Goal: Navigation & Orientation: Go to known website

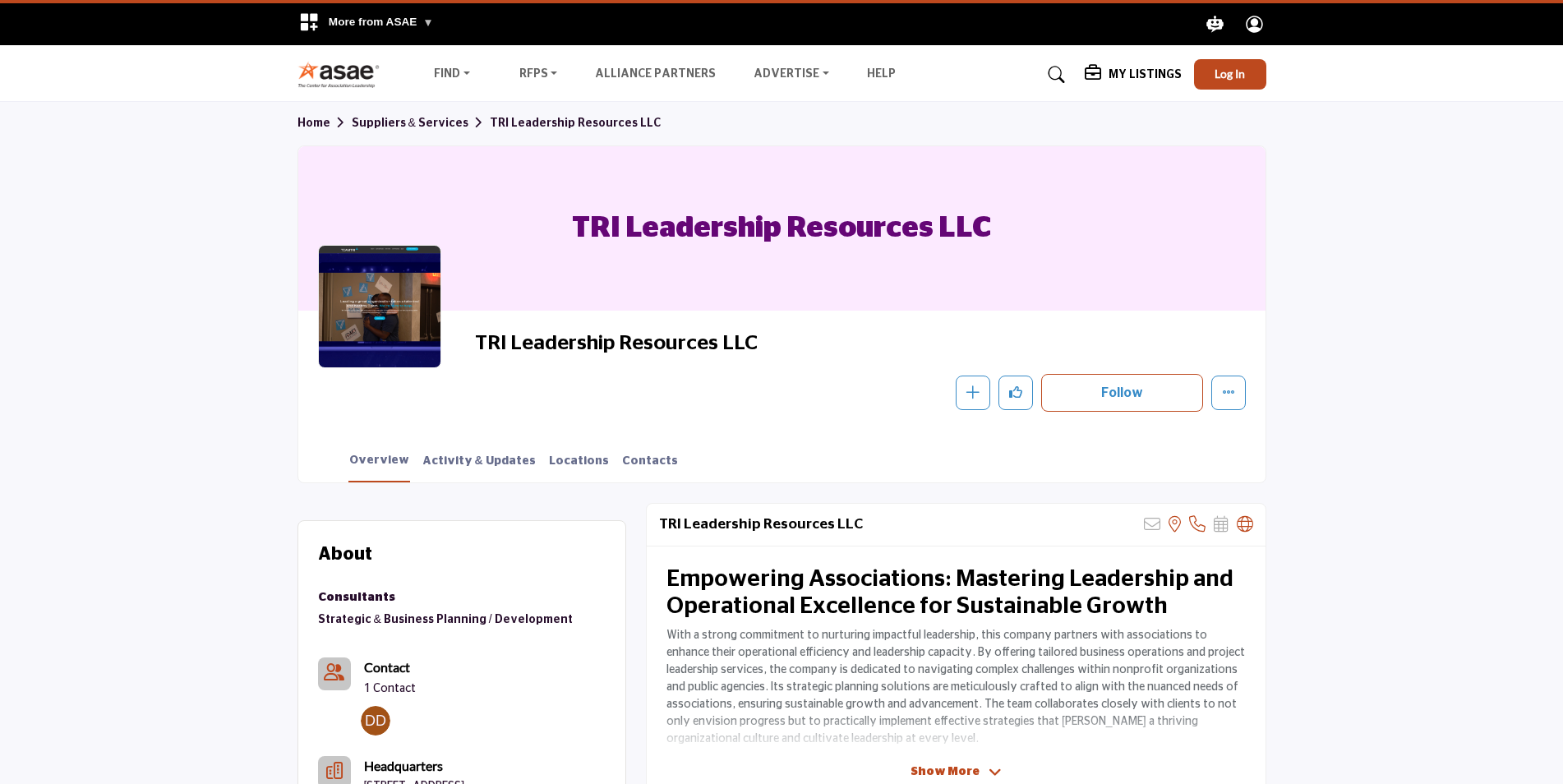
click at [348, 71] on img at bounding box center [343, 74] width 91 height 27
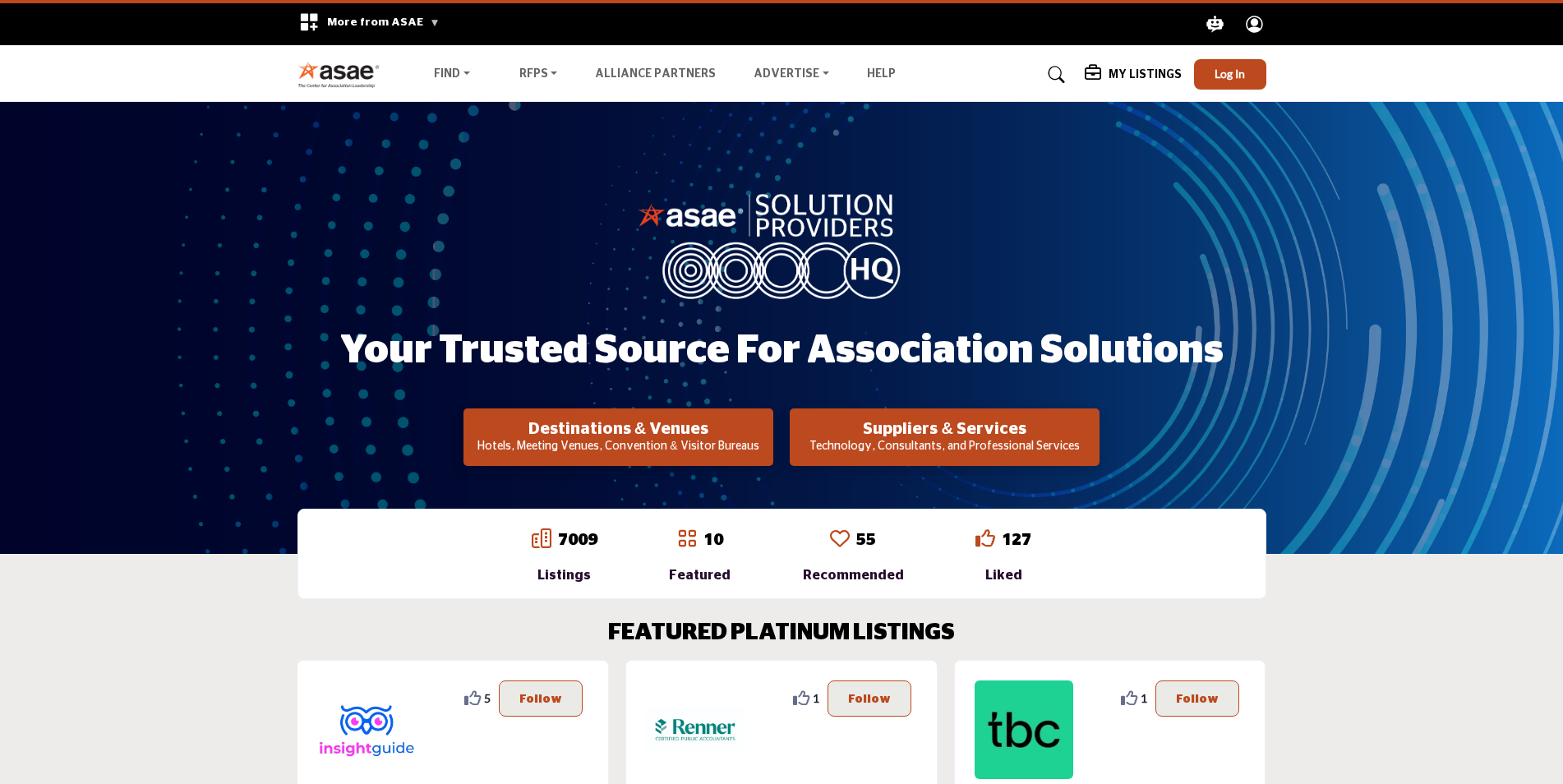
click at [355, 78] on img at bounding box center [343, 74] width 91 height 27
click at [396, 18] on span "More from ASAE" at bounding box center [384, 21] width 112 height 12
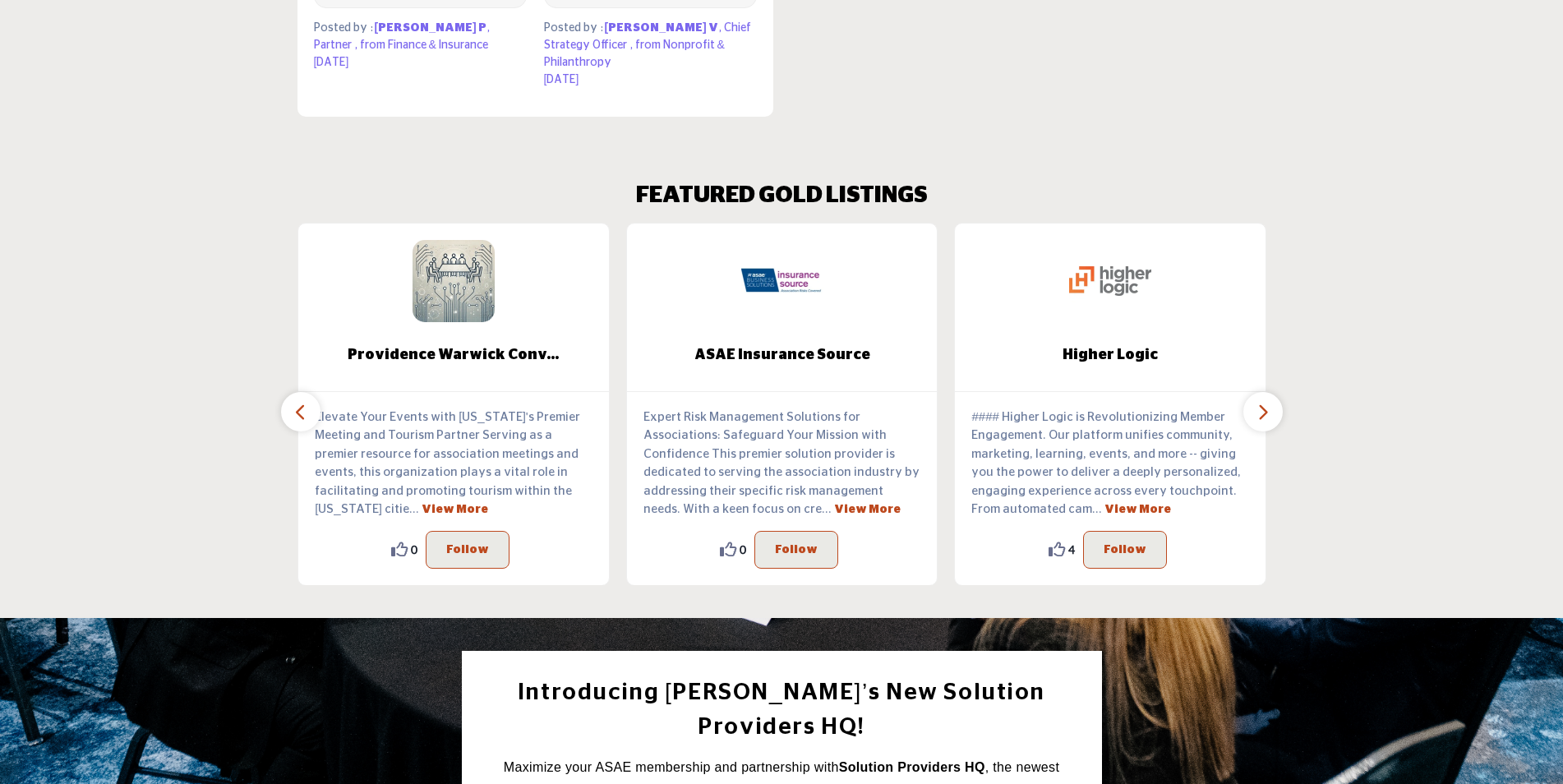
scroll to position [1561, 0]
